Goal: Information Seeking & Learning: Learn about a topic

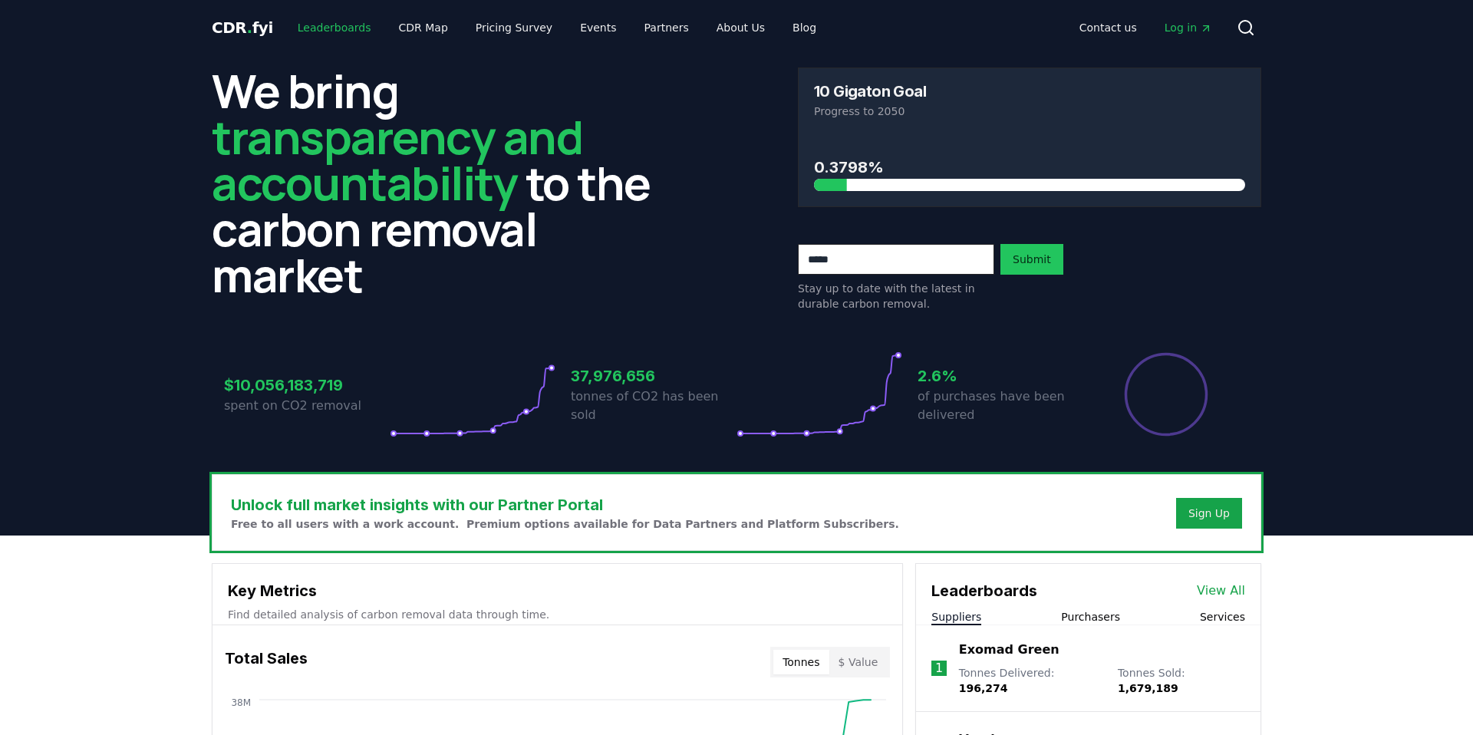
click at [342, 25] on link "Leaderboards" at bounding box center [334, 28] width 98 height 28
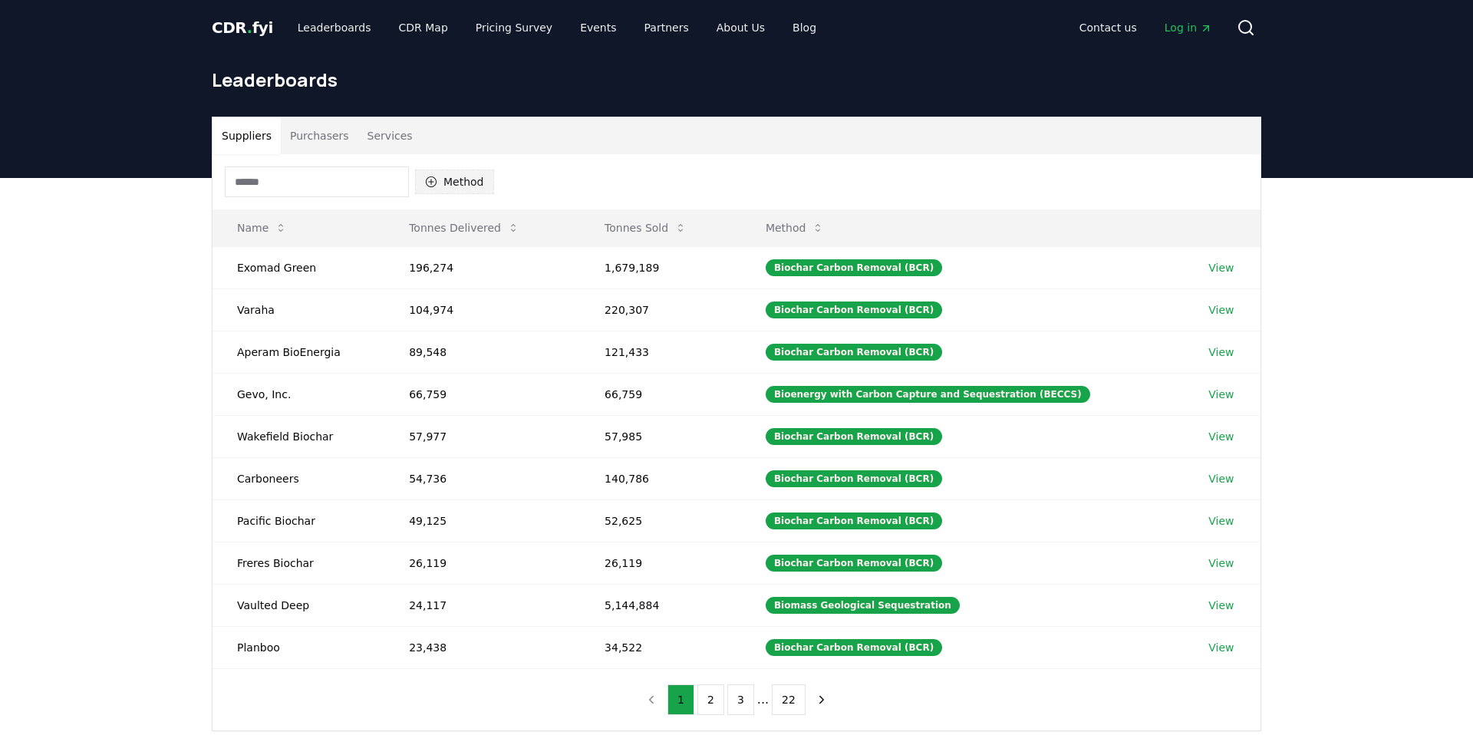
click at [447, 186] on button "Method" at bounding box center [454, 182] width 79 height 25
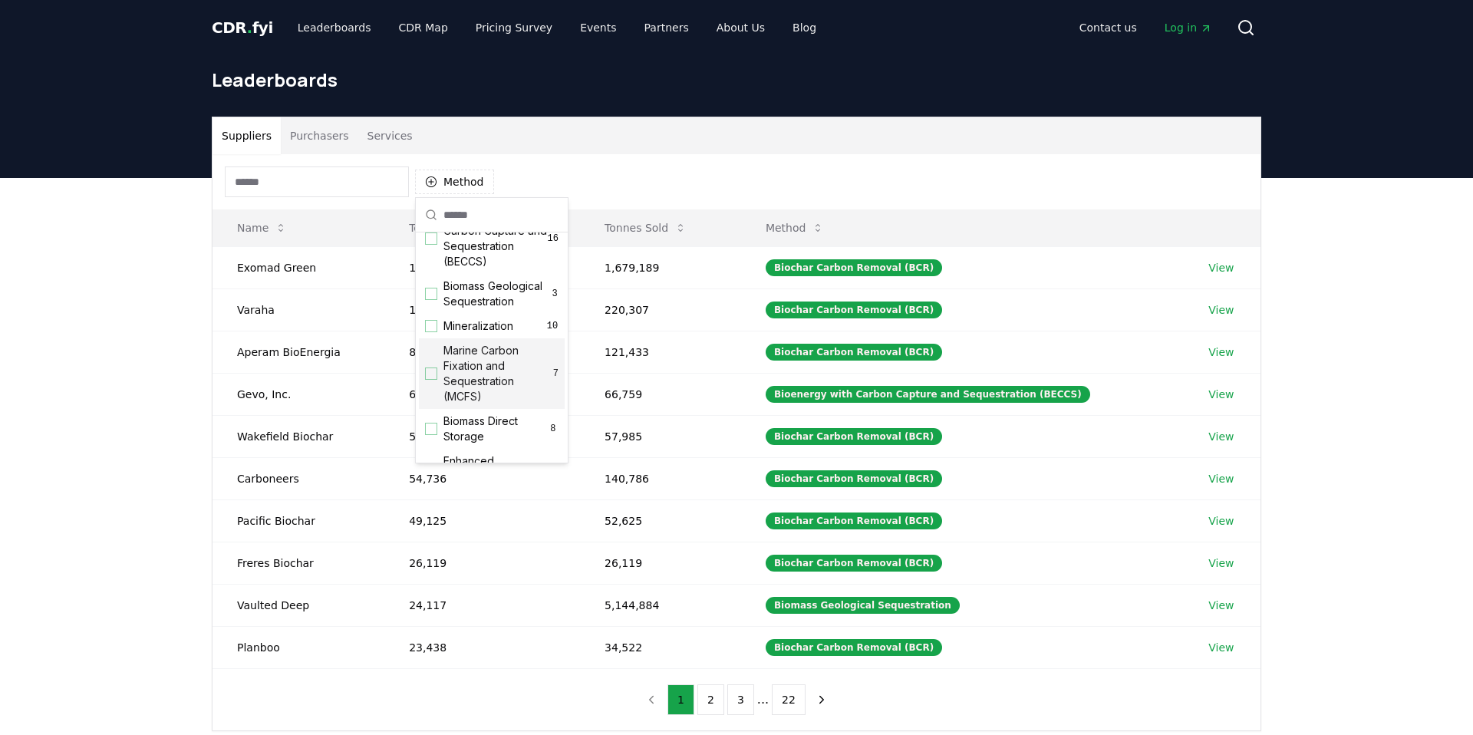
scroll to position [150, 0]
click at [431, 390] on div "Suggestions" at bounding box center [431, 390] width 12 height 12
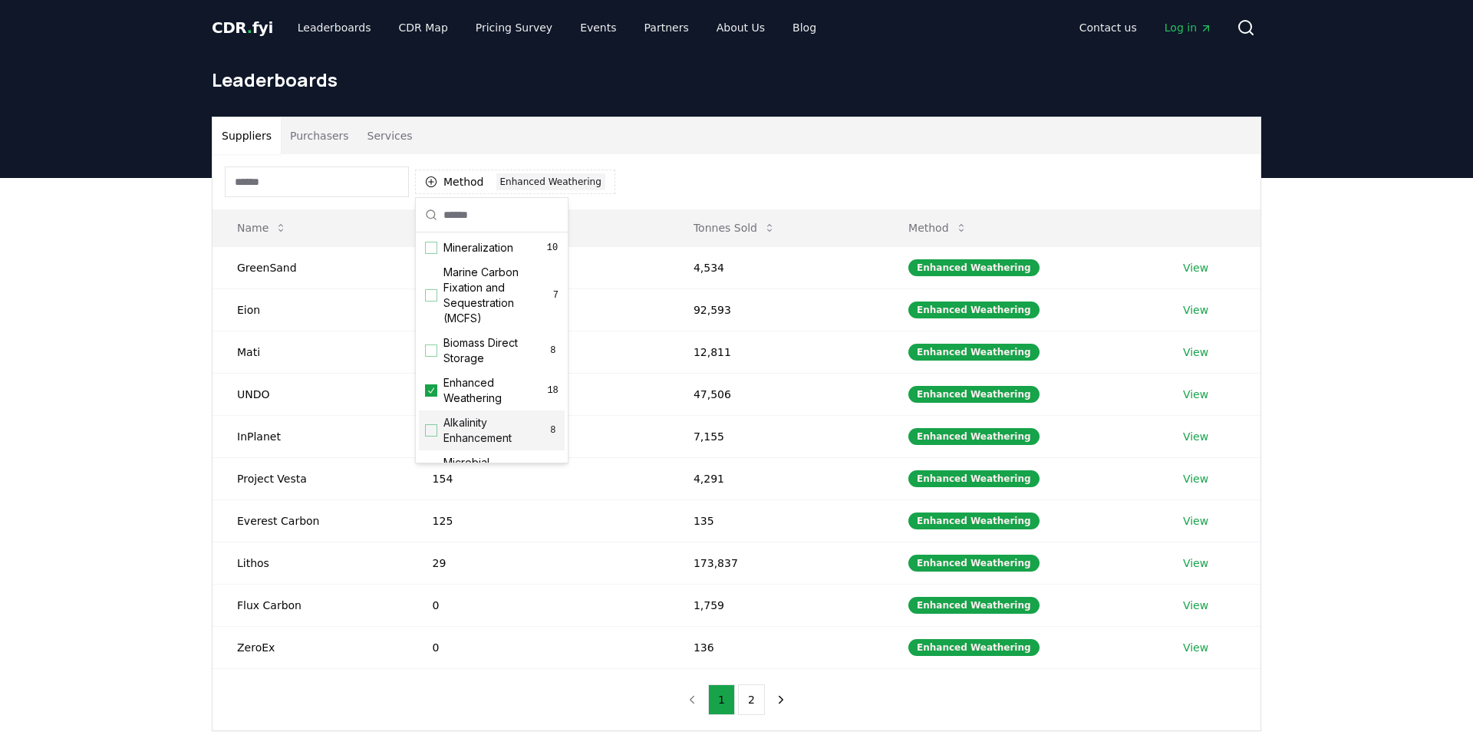
click at [850, 725] on div "Method 1 Enhanced Weathering Name Tonnes Delivered Tonnes Sold Method GreenSand…" at bounding box center [737, 442] width 1048 height 576
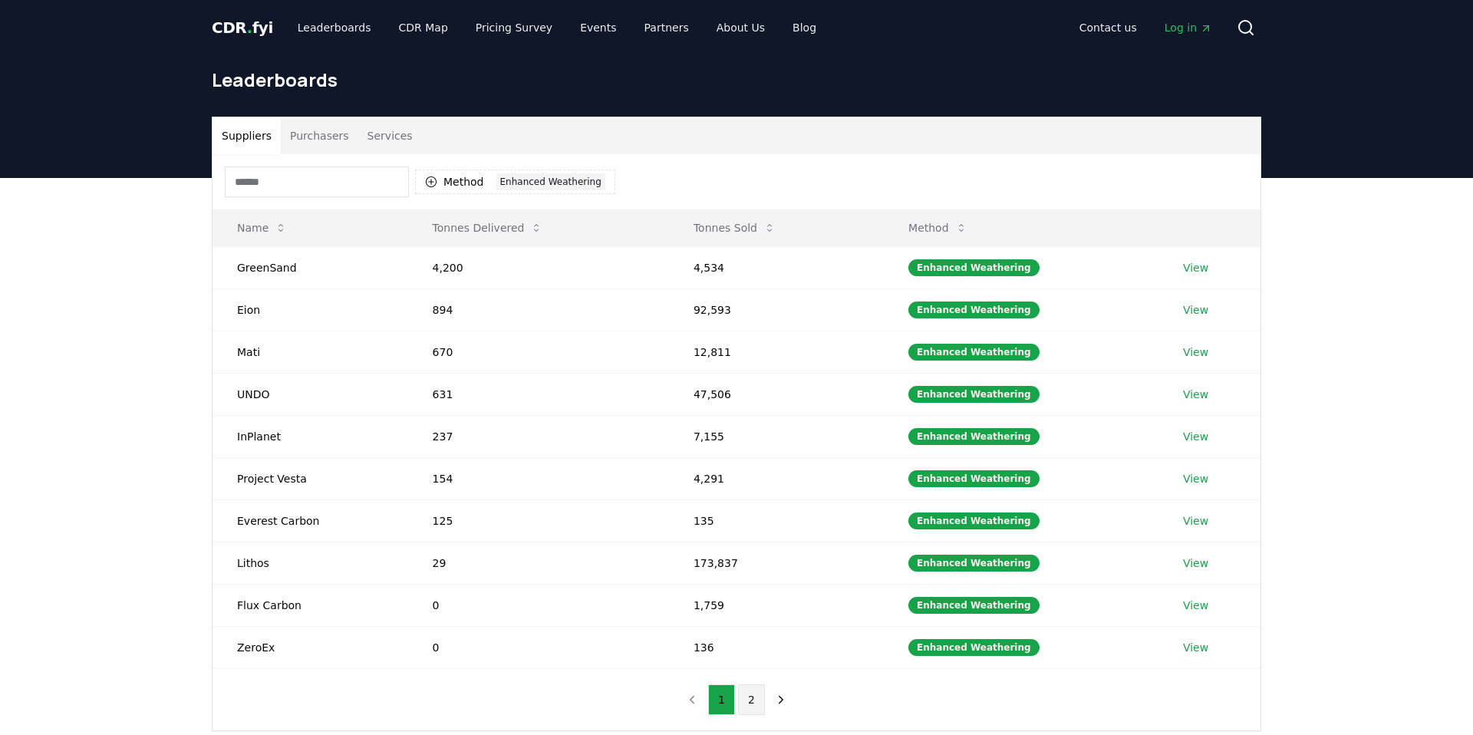
click at [751, 698] on button "2" at bounding box center [751, 700] width 27 height 31
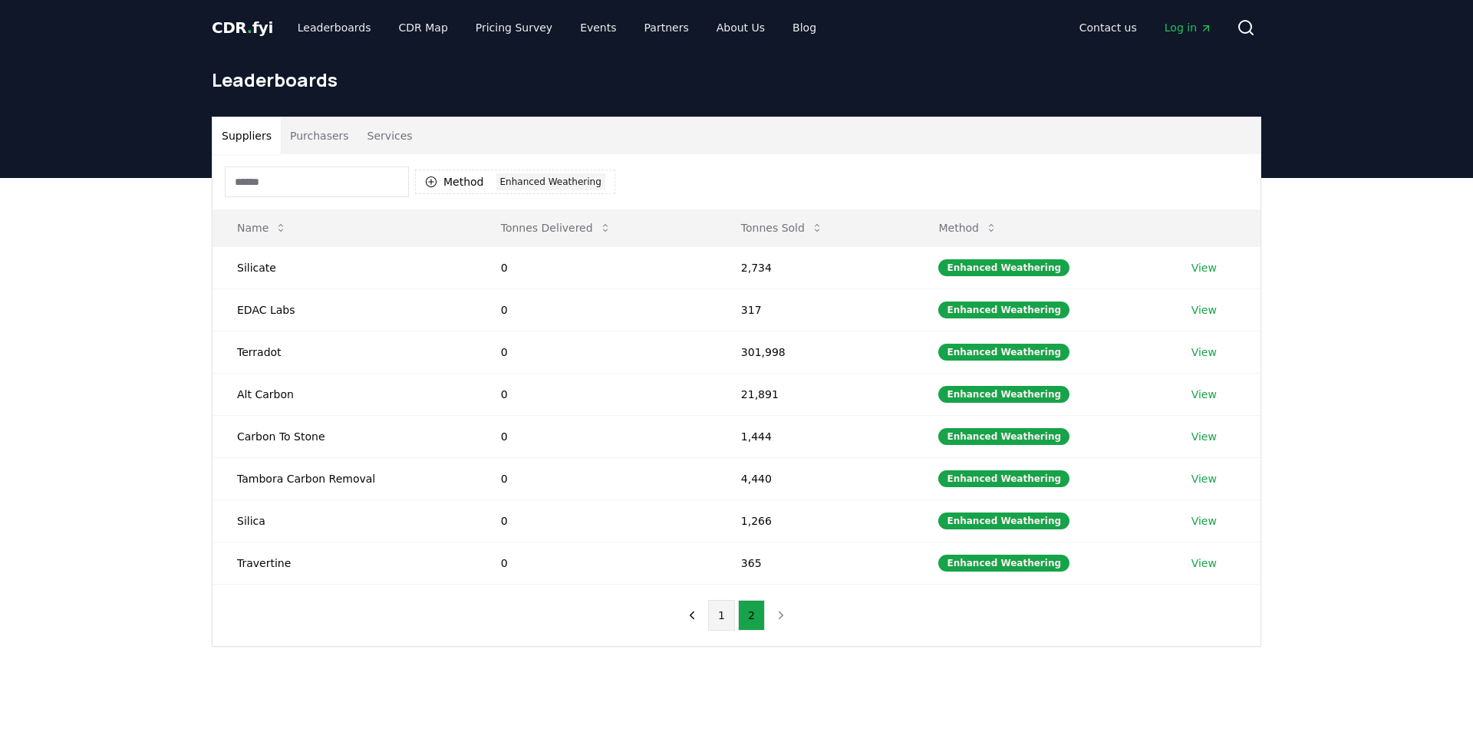
click at [716, 619] on button "1" at bounding box center [721, 615] width 27 height 31
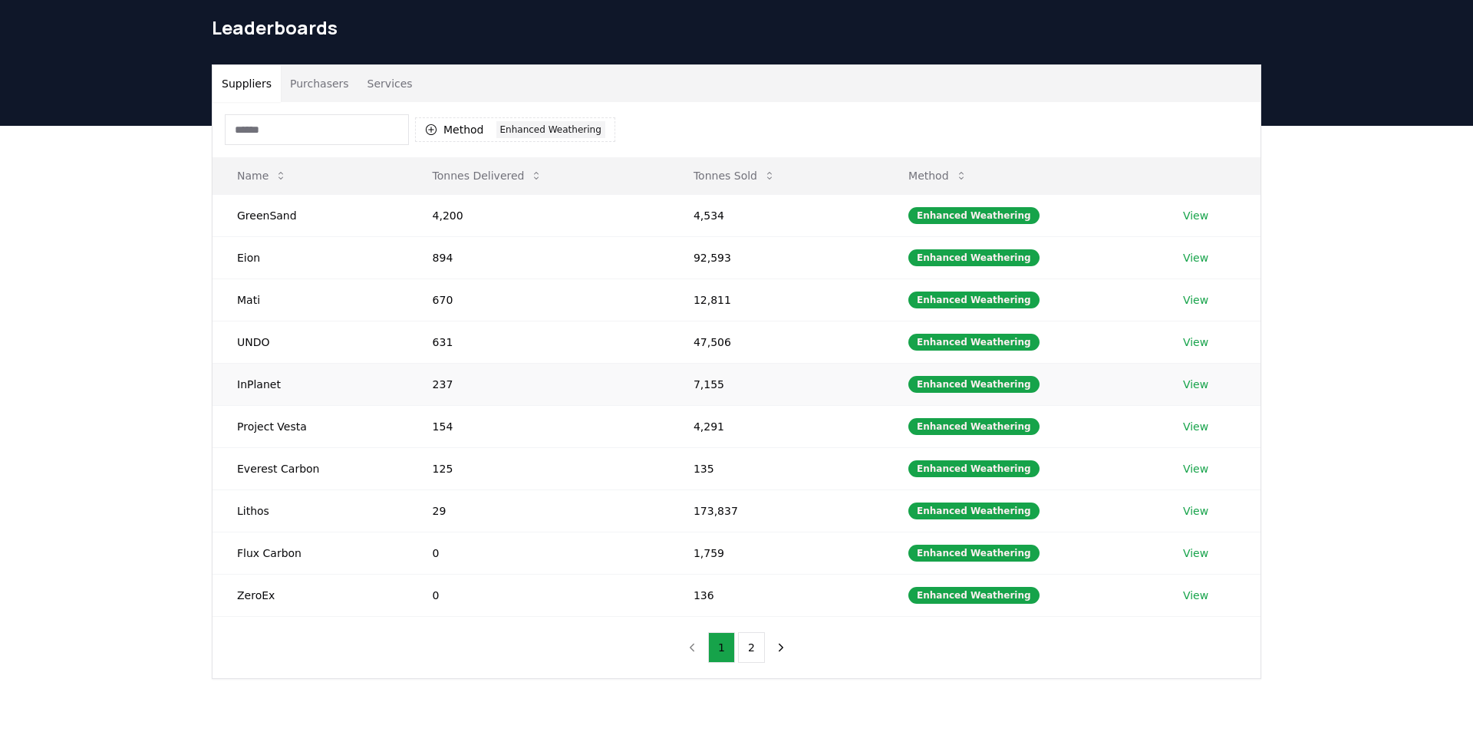
scroll to position [58, 0]
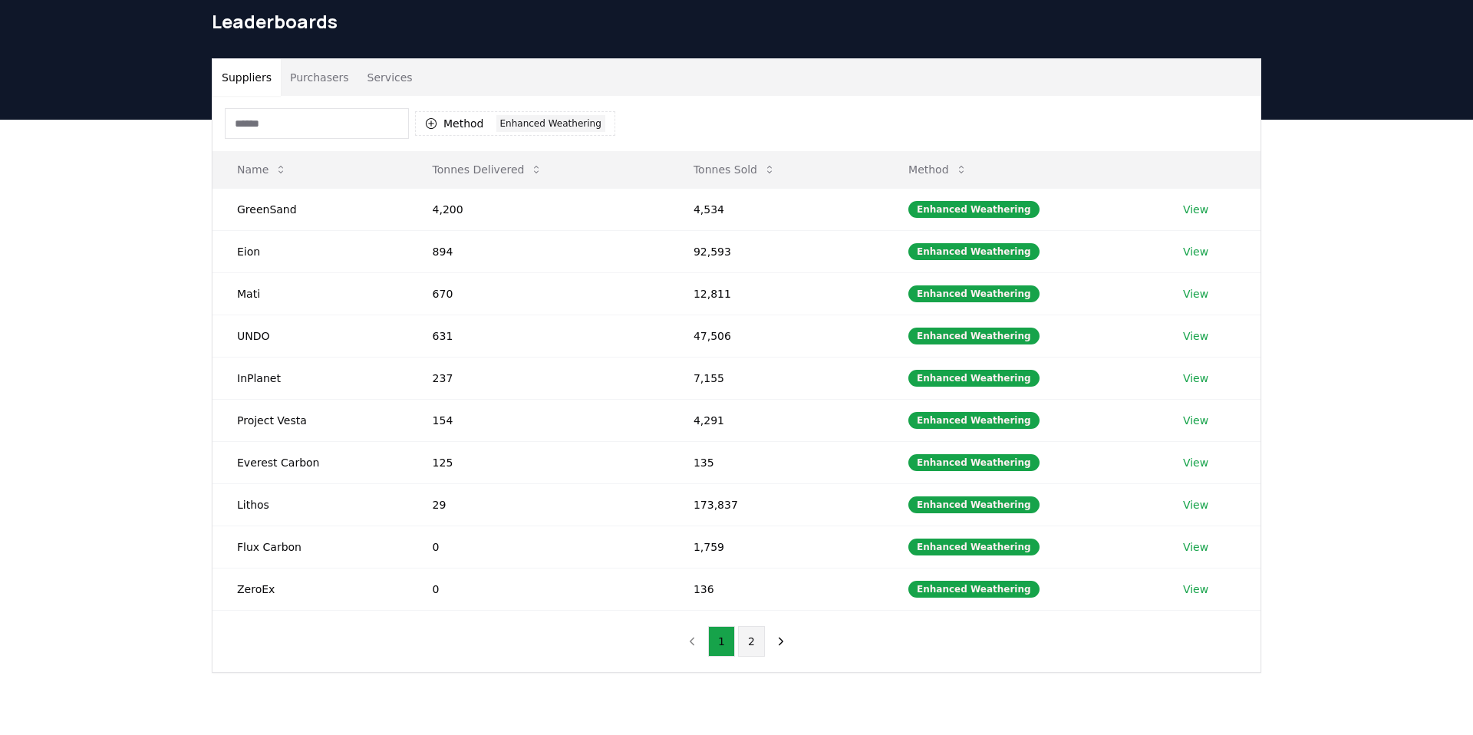
click at [747, 643] on button "2" at bounding box center [751, 641] width 27 height 31
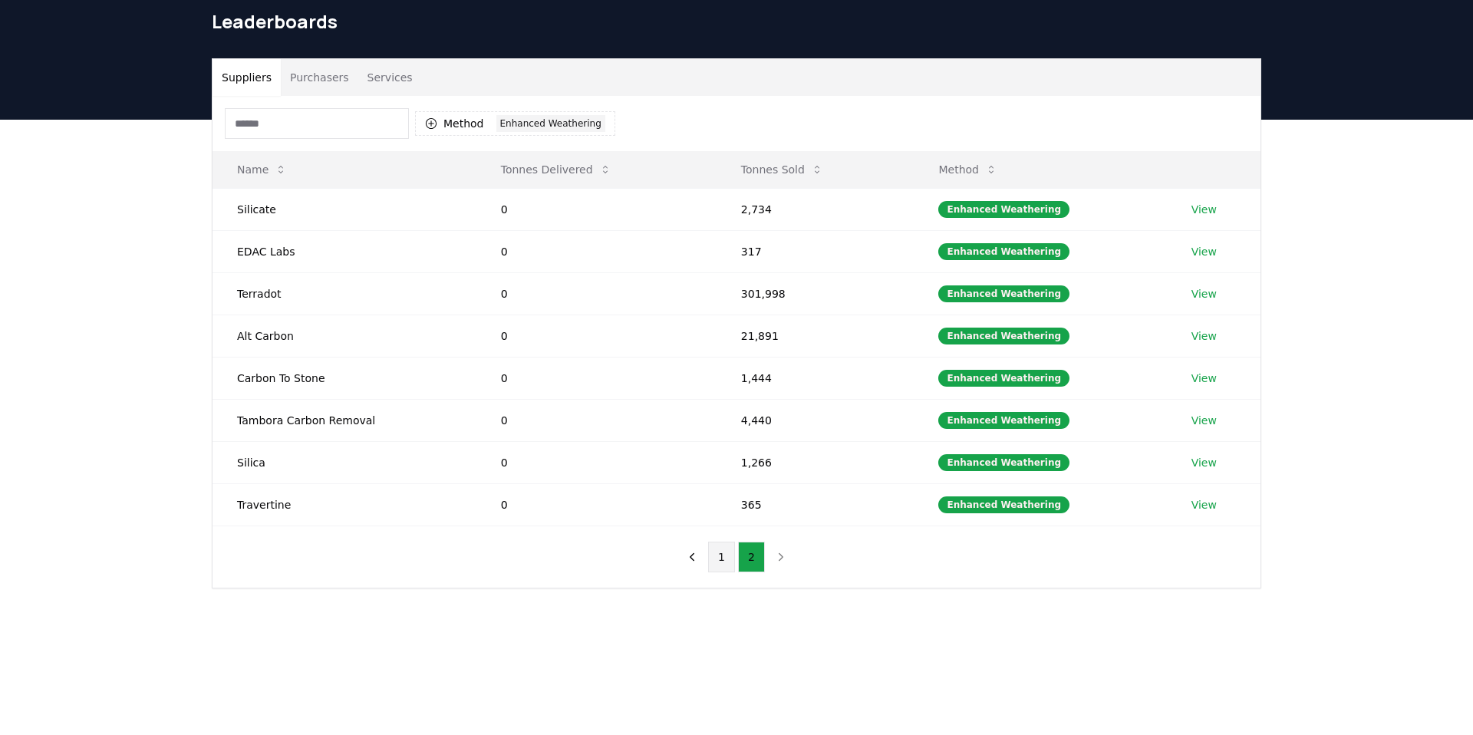
click at [720, 556] on button "1" at bounding box center [721, 557] width 27 height 31
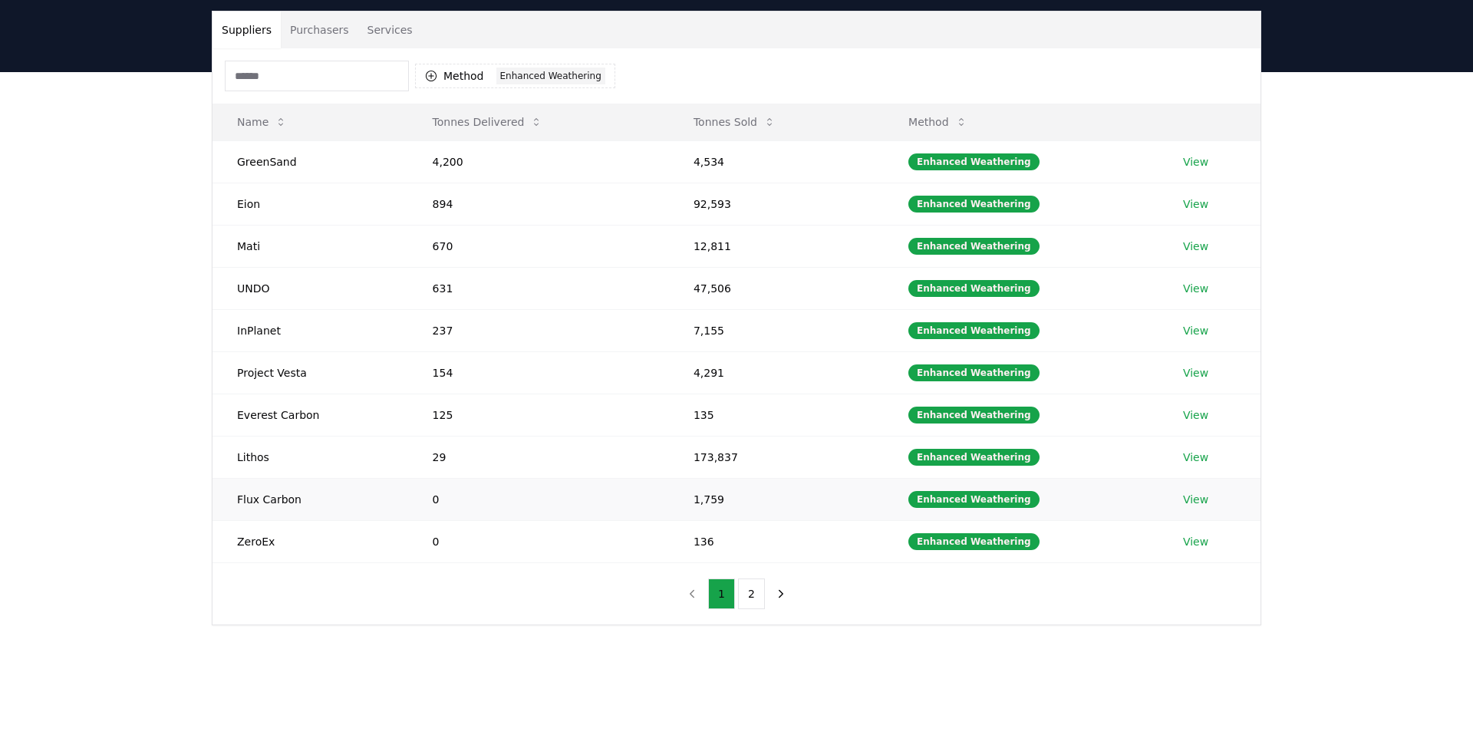
scroll to position [103, 0]
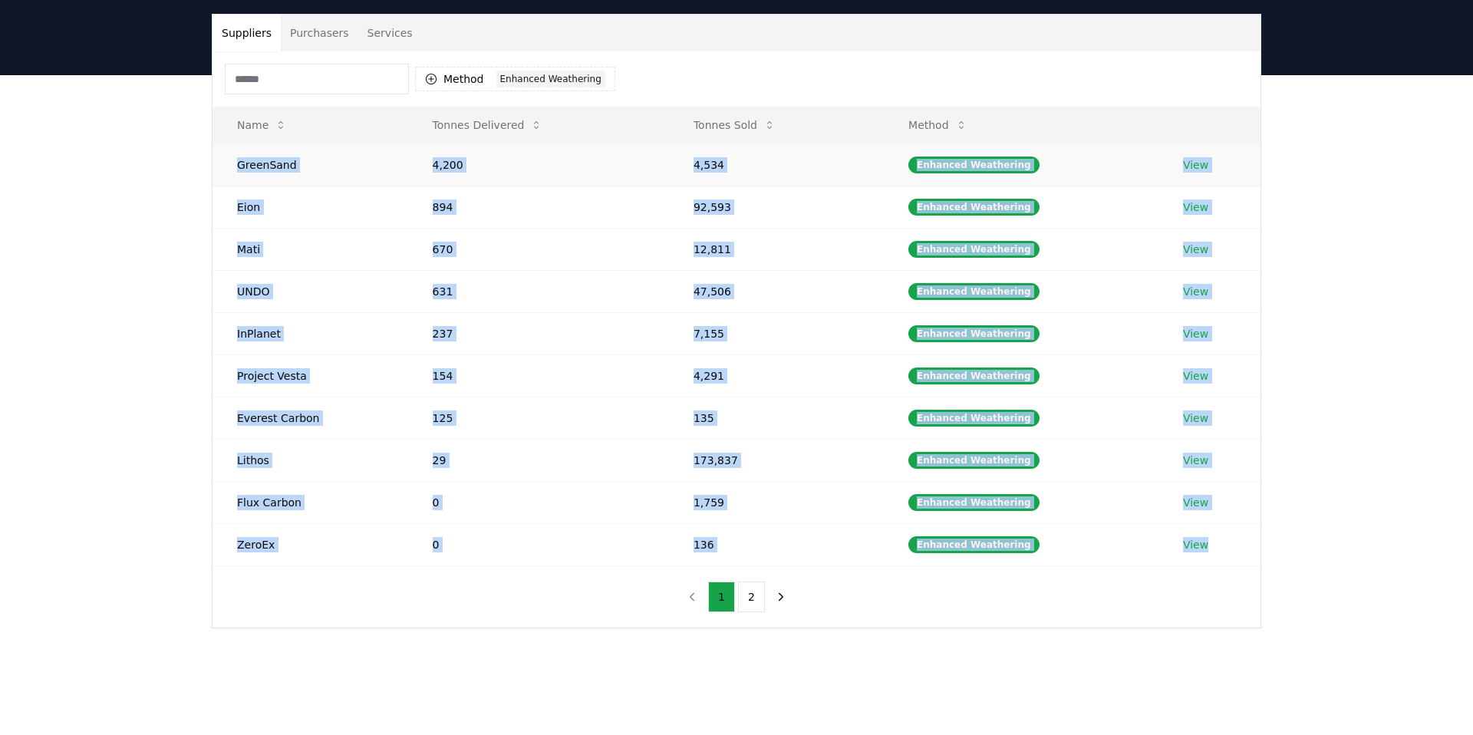
drag, startPoint x: 1232, startPoint y: 553, endPoint x: 226, endPoint y: 157, distance: 1081.2
click at [226, 157] on tbody "GreenSand 4,200 4,534 Enhanced Weathering View Eion 894 92,593 Enhanced Weather…" at bounding box center [737, 355] width 1048 height 422
copy tbody "GreenSand 4,200 4,534 Enhanced Weathering View Eion 894 92,593 Enhanced Weather…"
click at [751, 607] on button "2" at bounding box center [751, 597] width 27 height 31
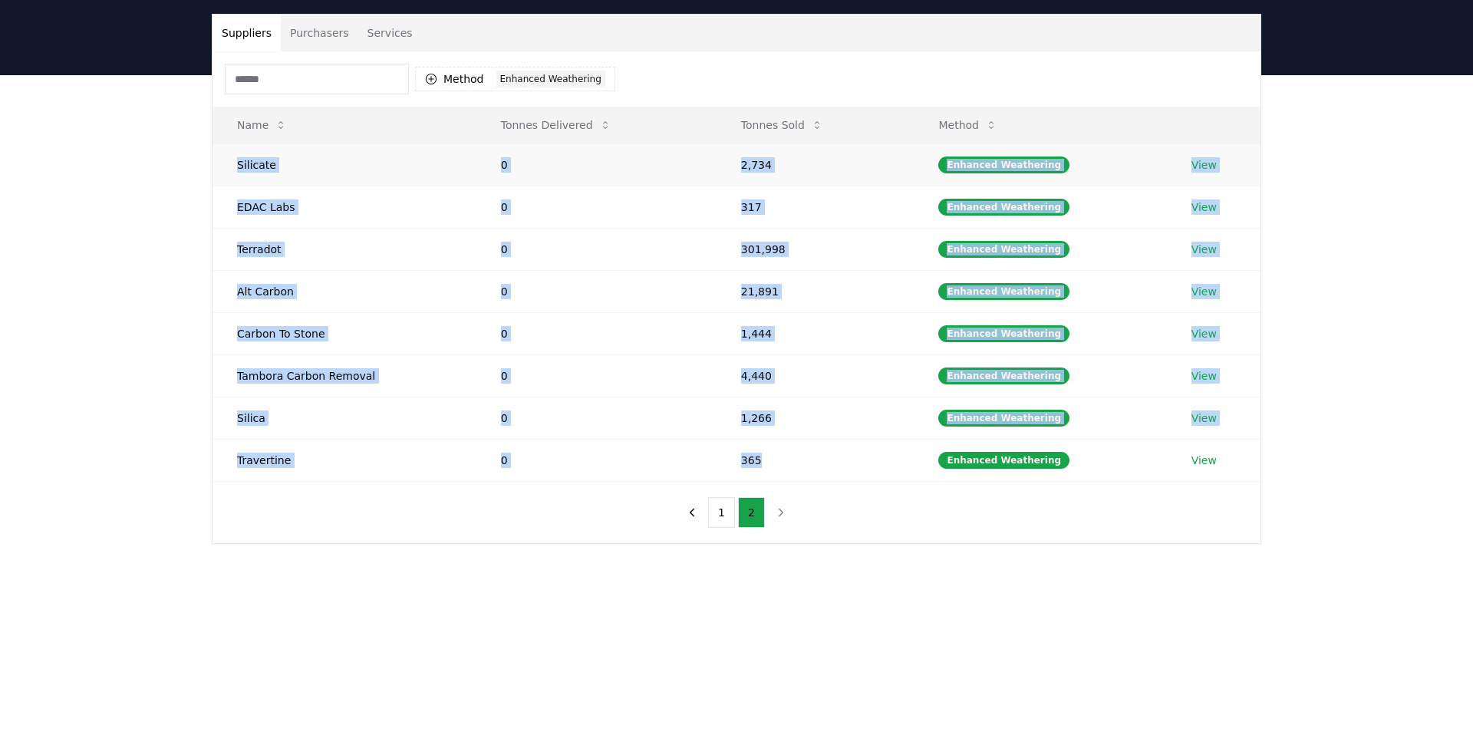
drag, startPoint x: 834, startPoint y: 464, endPoint x: 247, endPoint y: 149, distance: 666.4
click at [247, 149] on tbody "Silicate 0 2,734 Enhanced Weathering View EDAC Labs 0 317 Enhanced Weathering V…" at bounding box center [737, 313] width 1048 height 338
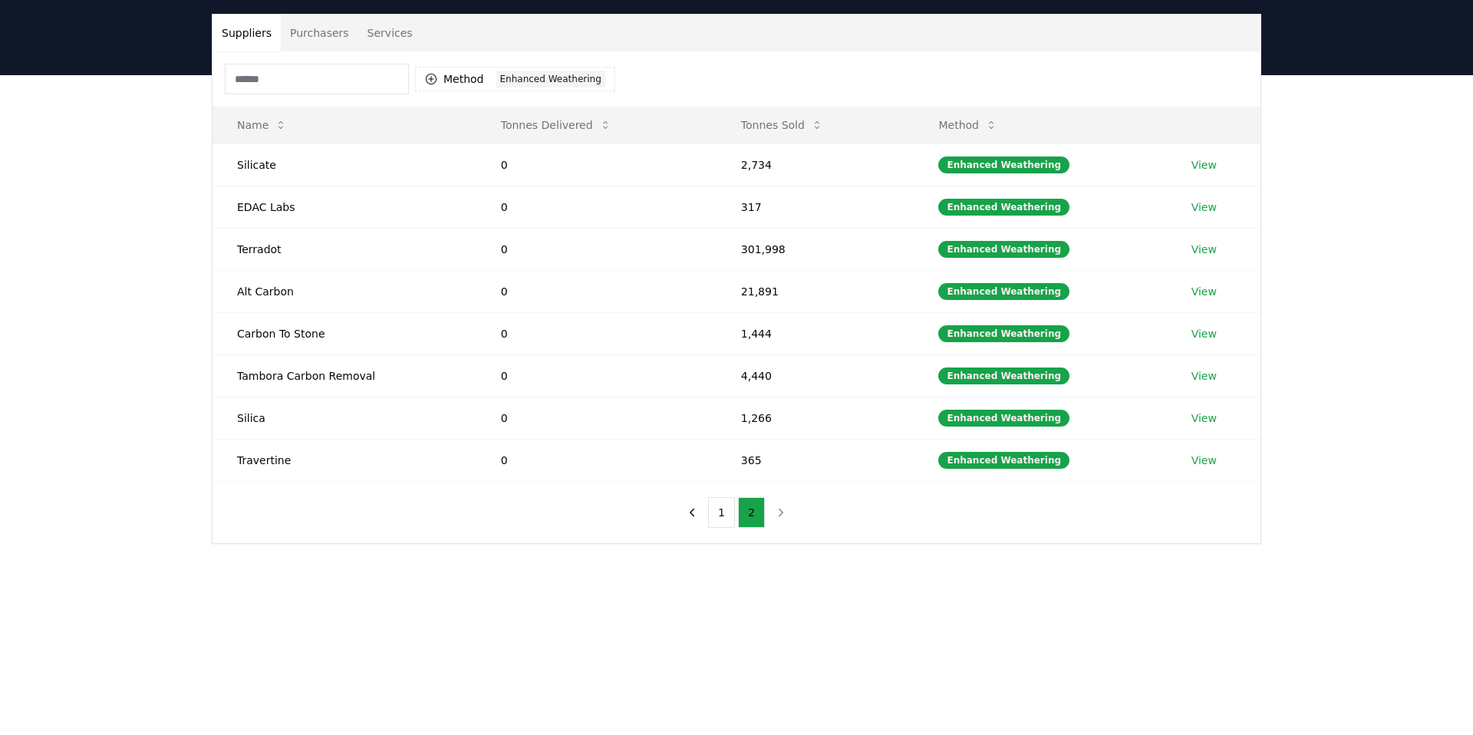
click at [1048, 579] on div "Suppliers Purchasers Services Method 1 Enhanced Weathering Name Tonnes Delivere…" at bounding box center [736, 340] width 1473 height 530
drag, startPoint x: 229, startPoint y: 167, endPoint x: 1250, endPoint y: 482, distance: 1068.0
click at [1250, 482] on div "Method 1 Enhanced Weathering Name Tonnes Delivered Tonnes Sold Method Silicate …" at bounding box center [737, 297] width 1048 height 492
copy thead "Name Tonnes Delivered Tonnes Sold Method"
